Goal: Navigation & Orientation: Go to known website

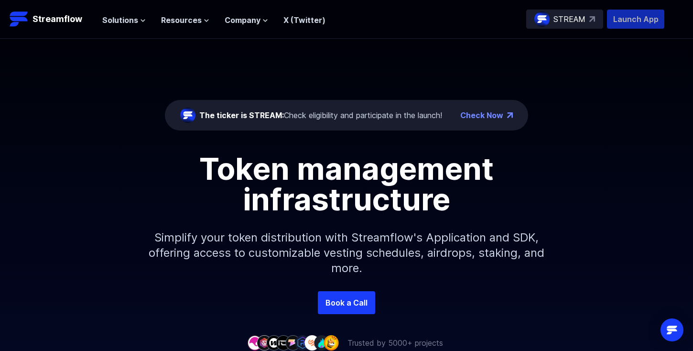
click at [628, 20] on p "Launch App" at bounding box center [635, 19] width 57 height 19
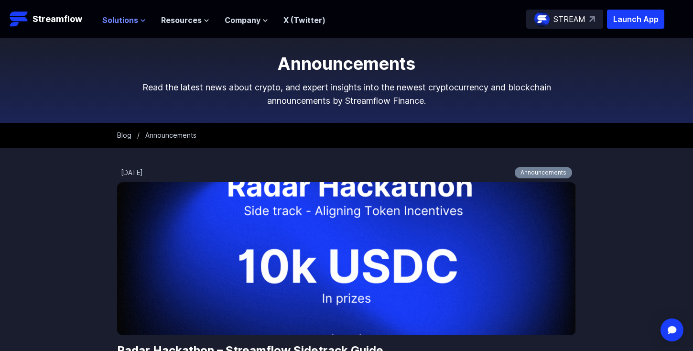
click at [119, 17] on span "Solutions" at bounding box center [120, 19] width 36 height 11
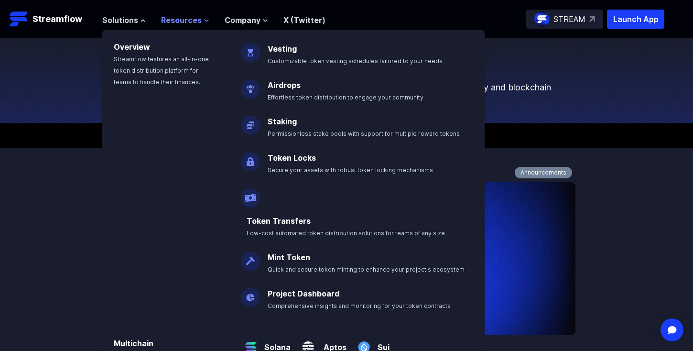
click at [204, 23] on button "Resources" at bounding box center [185, 19] width 48 height 11
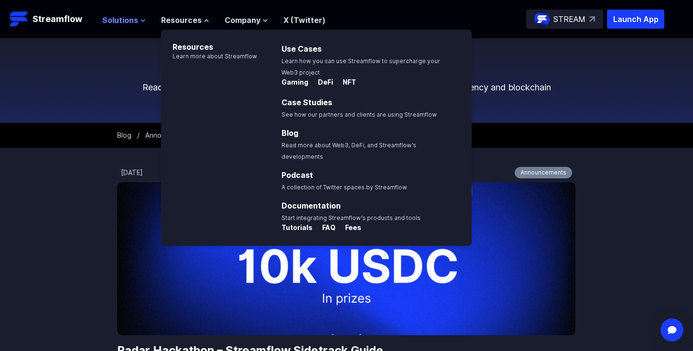
click at [116, 17] on span "Solutions" at bounding box center [120, 19] width 36 height 11
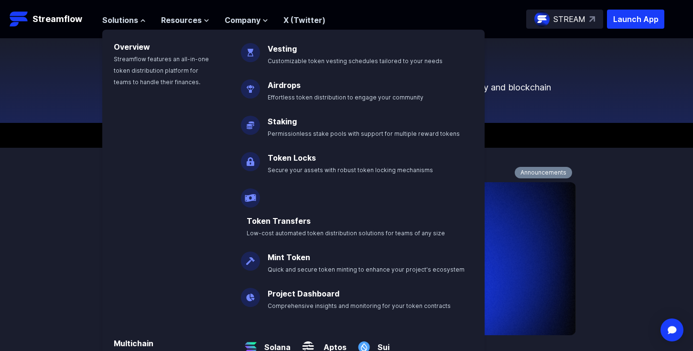
click at [555, 29] on header "Streamflow Launch App STREAM Solutions Overview Streamflow features an all-in-o…" at bounding box center [346, 19] width 693 height 39
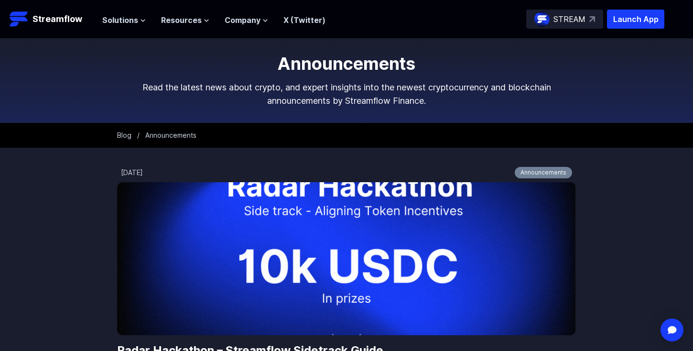
click at [555, 22] on p "STREAM" at bounding box center [570, 18] width 32 height 11
